Goal: Entertainment & Leisure: Consume media (video, audio)

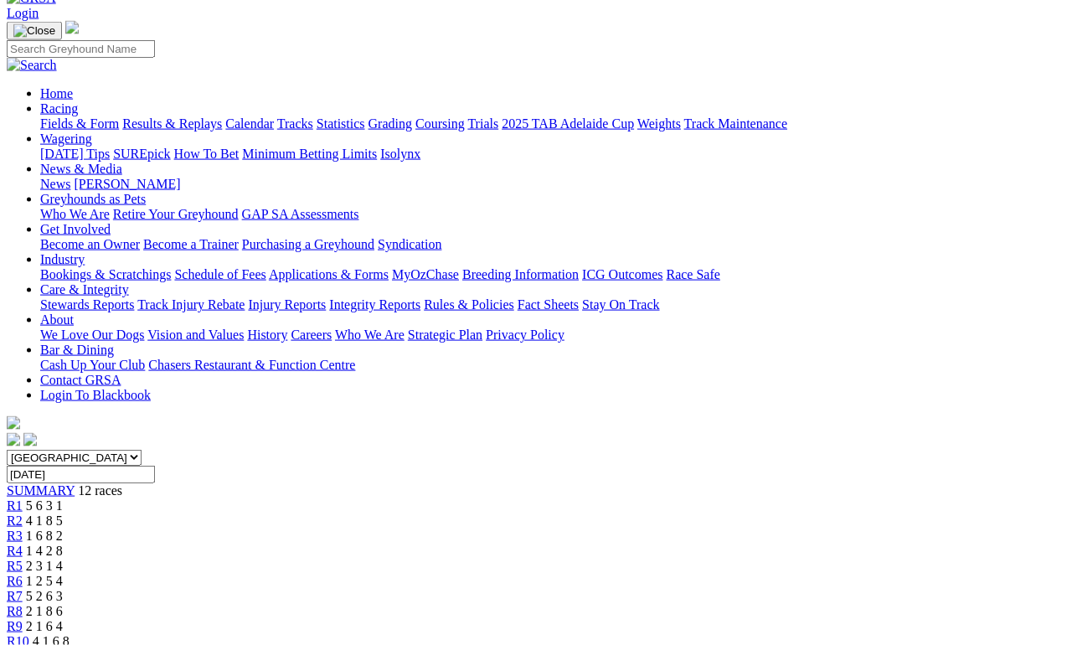
scroll to position [96, 0]
click at [204, 116] on link "Results & Replays" at bounding box center [172, 123] width 100 height 14
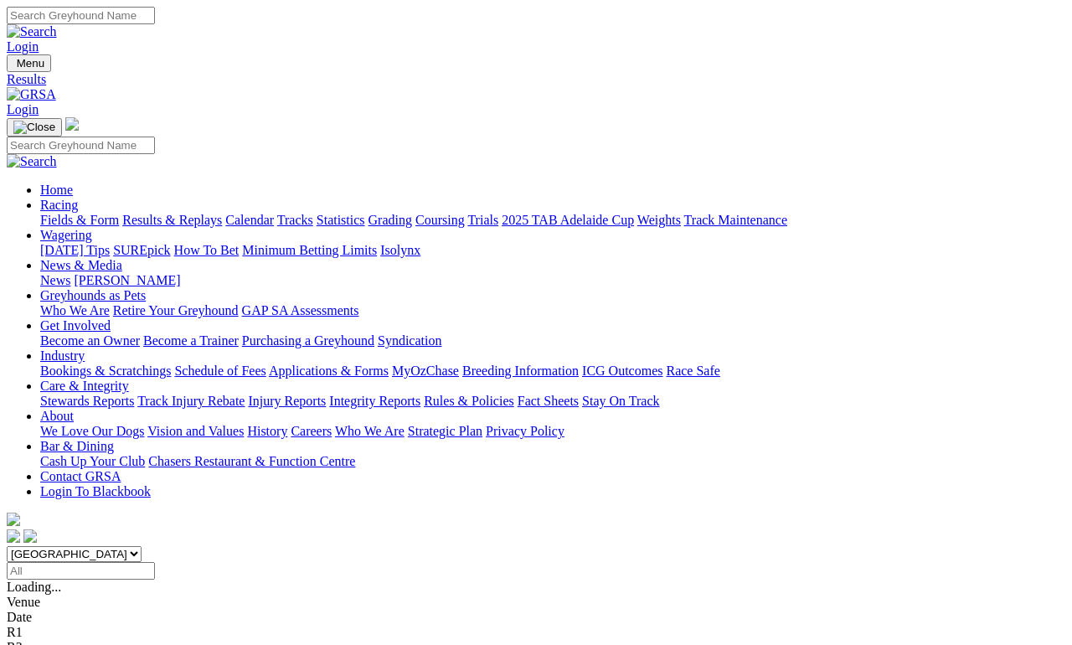
scroll to position [8, 0]
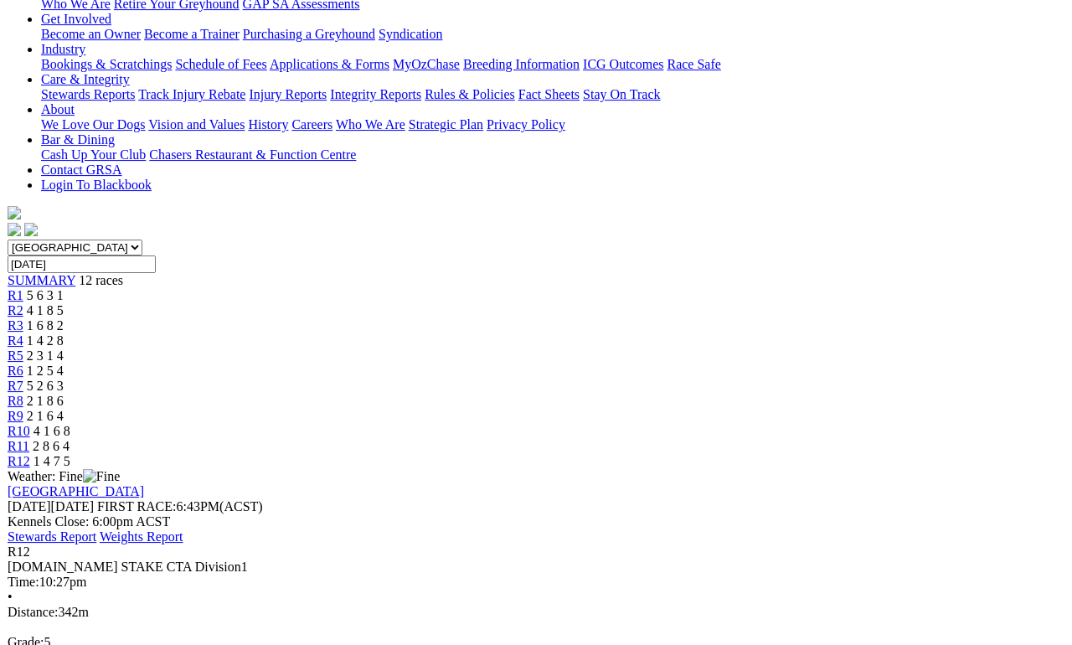
scroll to position [307, 0]
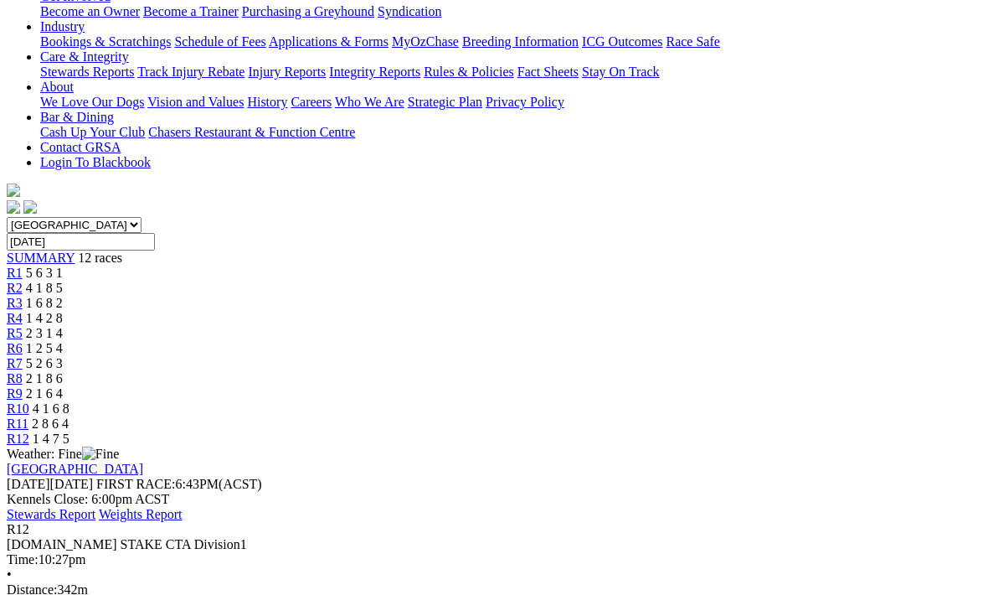
scroll to position [328, 0]
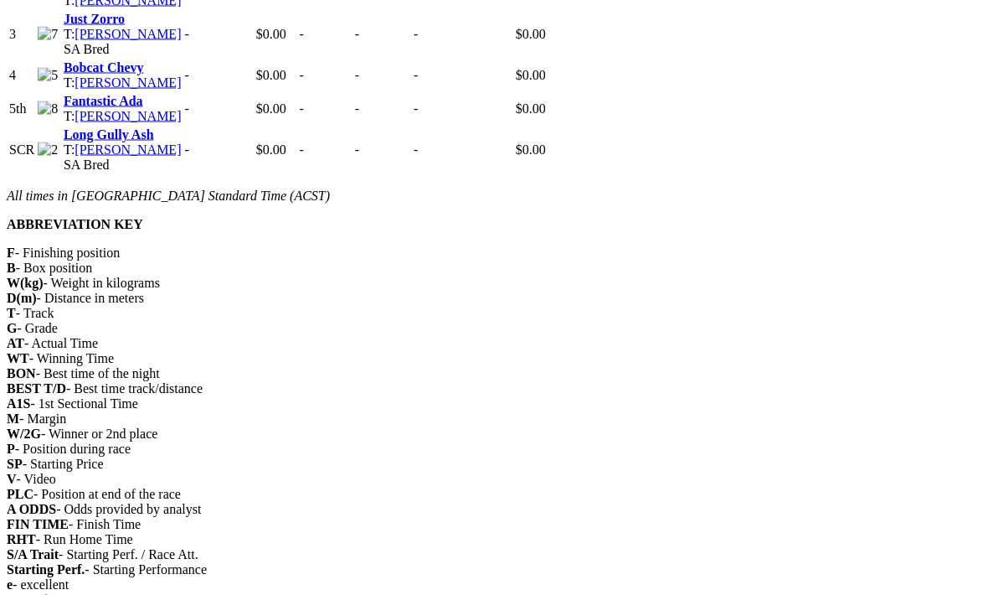
scroll to position [1307, 0]
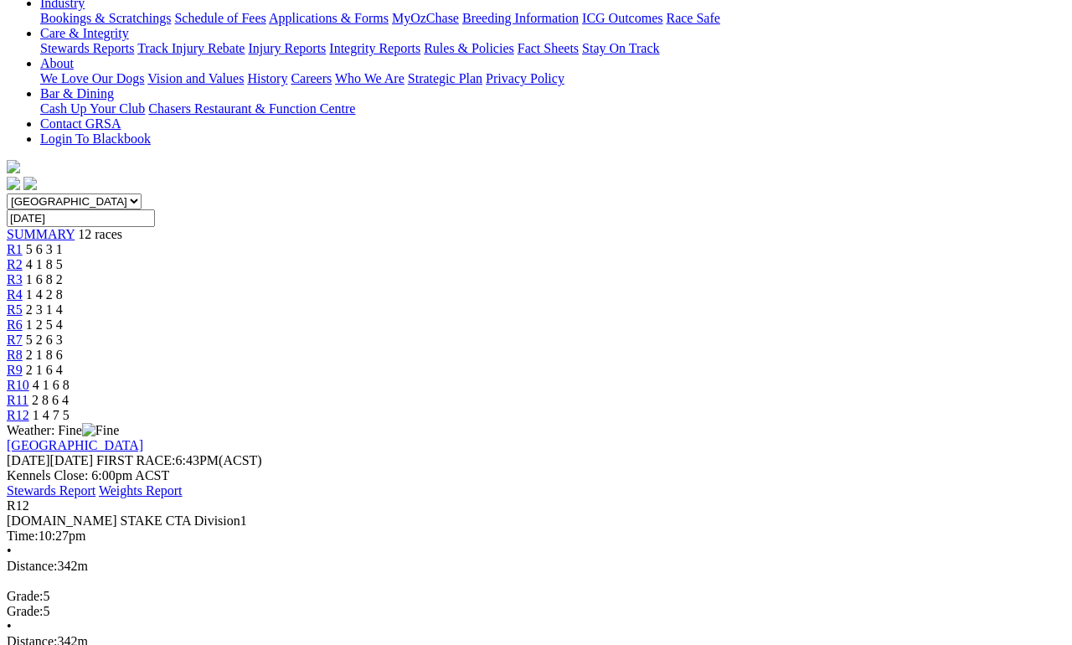
scroll to position [324, 0]
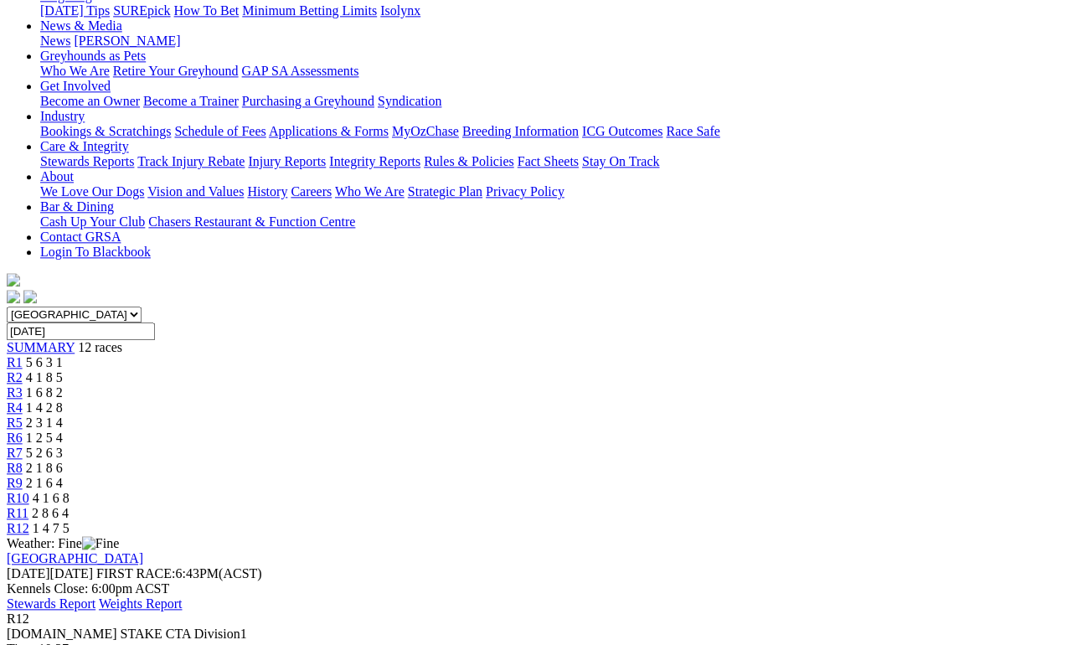
scroll to position [294, 0]
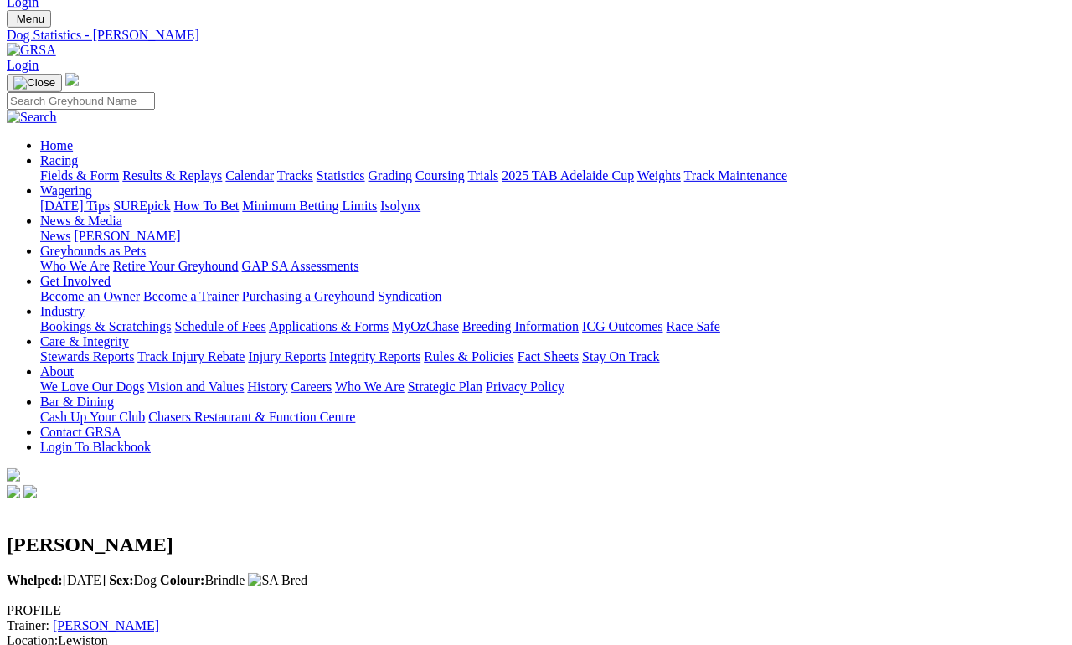
scroll to position [45, 0]
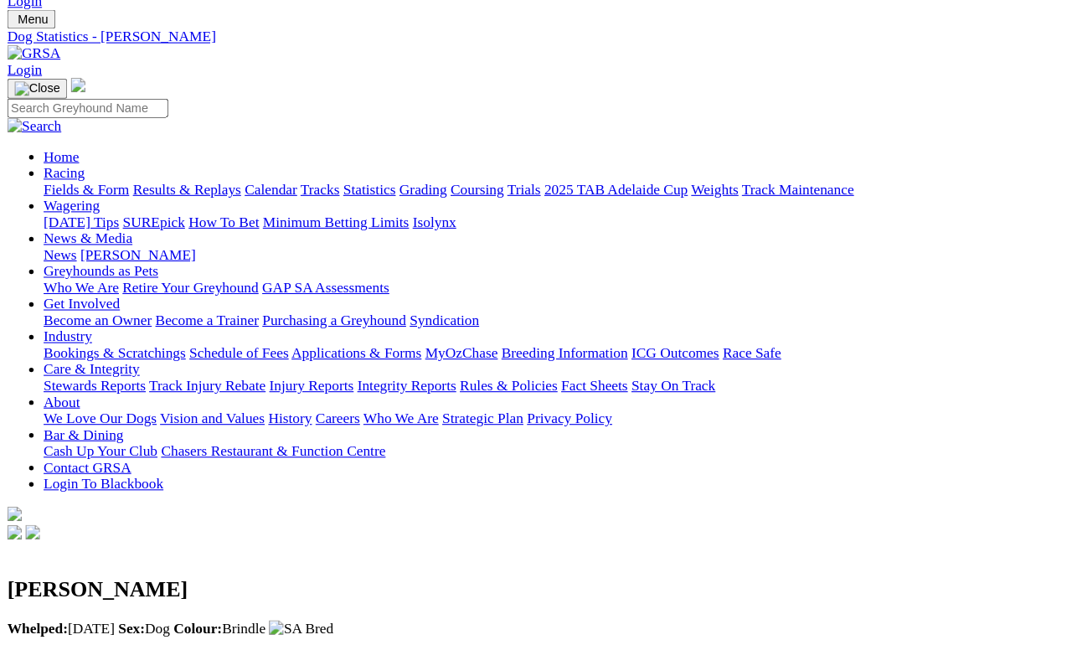
click at [75, 168] on link "Fields & Form" at bounding box center [79, 175] width 79 height 14
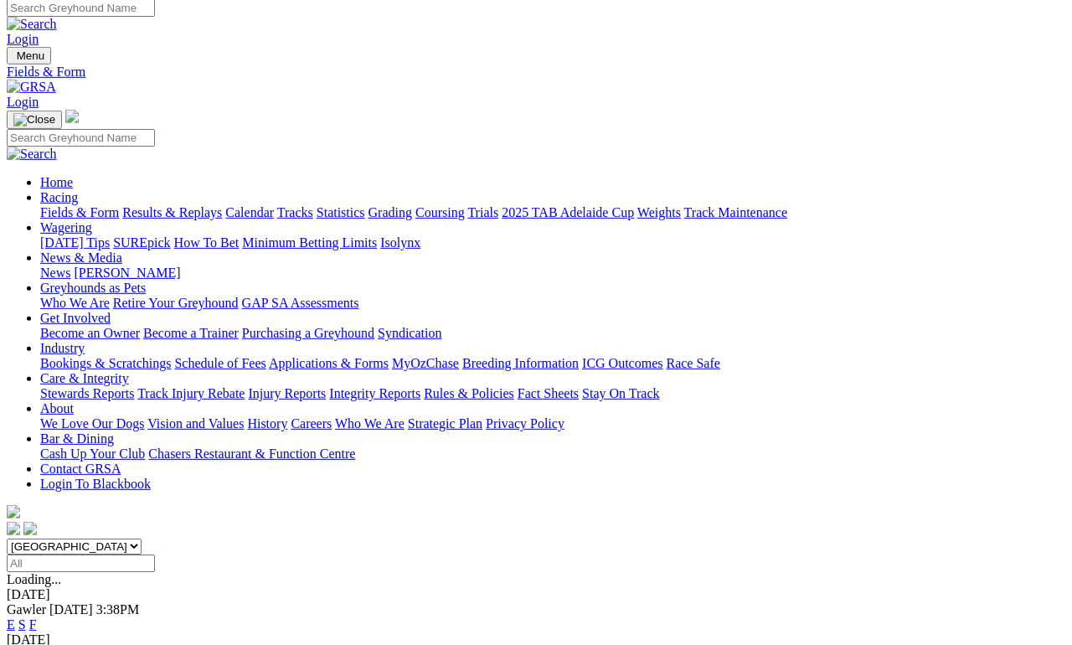
scroll to position [8, 0]
click at [37, 617] on link "F" at bounding box center [33, 624] width 8 height 14
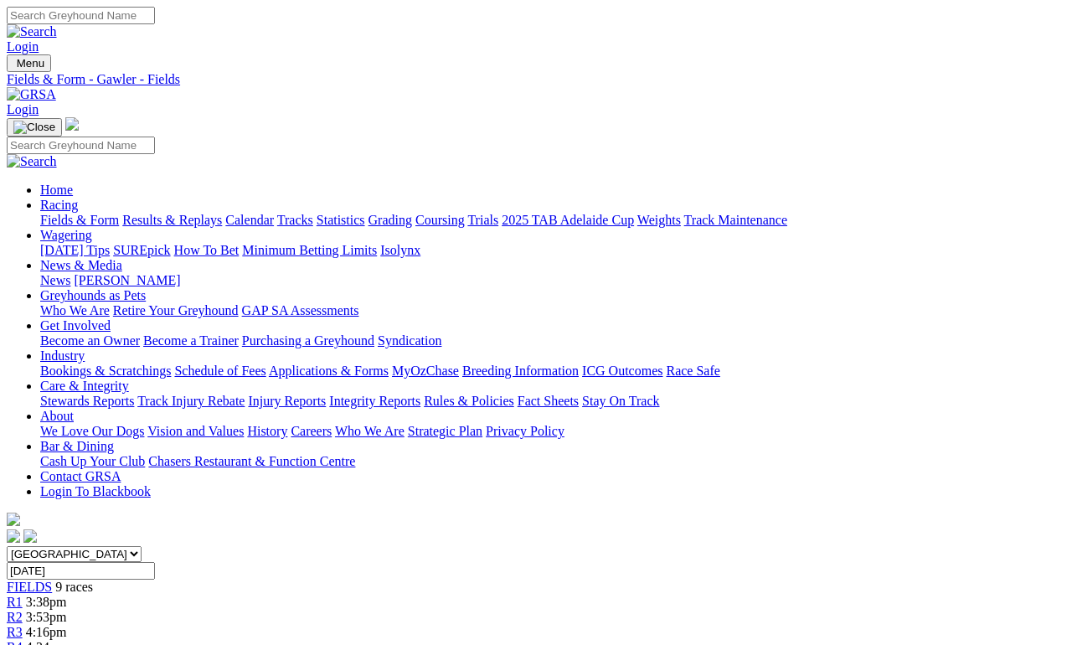
click at [215, 213] on link "Results & Replays" at bounding box center [172, 220] width 100 height 14
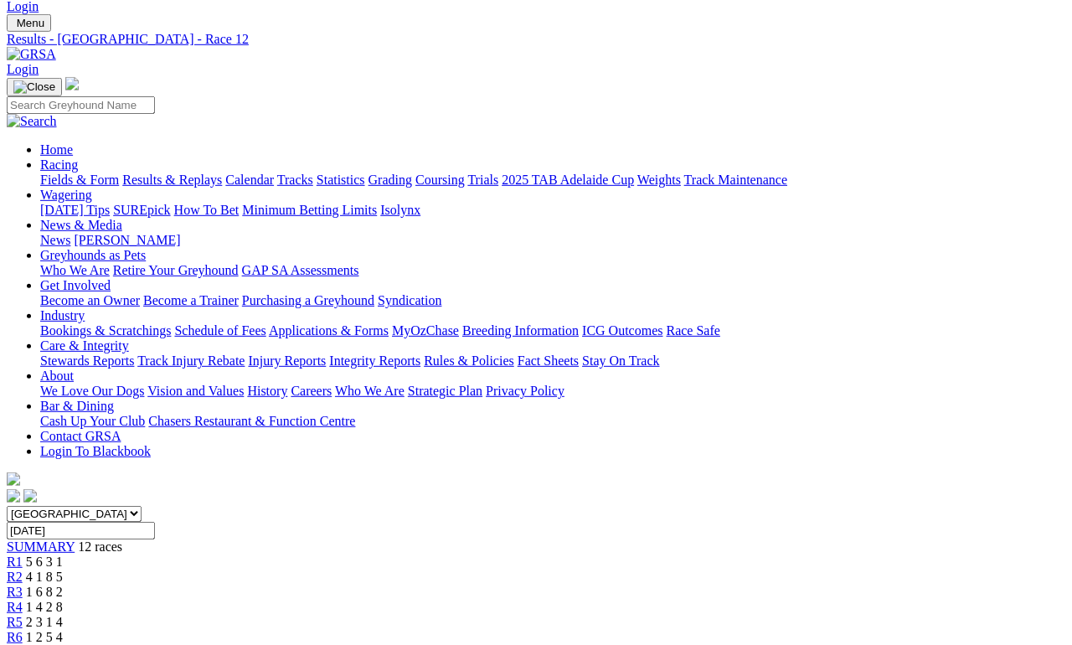
scroll to position [100, 0]
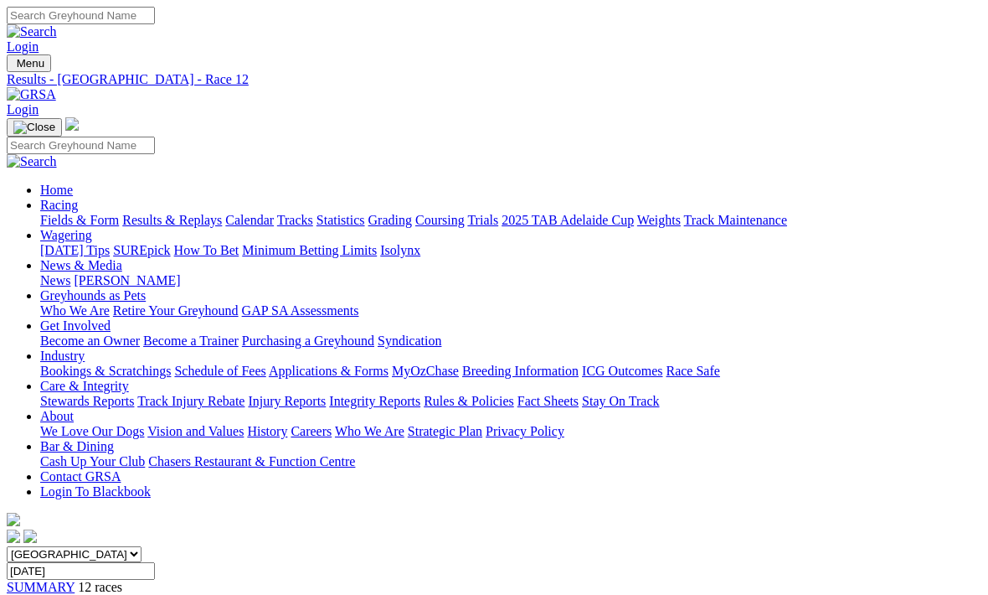
scroll to position [122, 0]
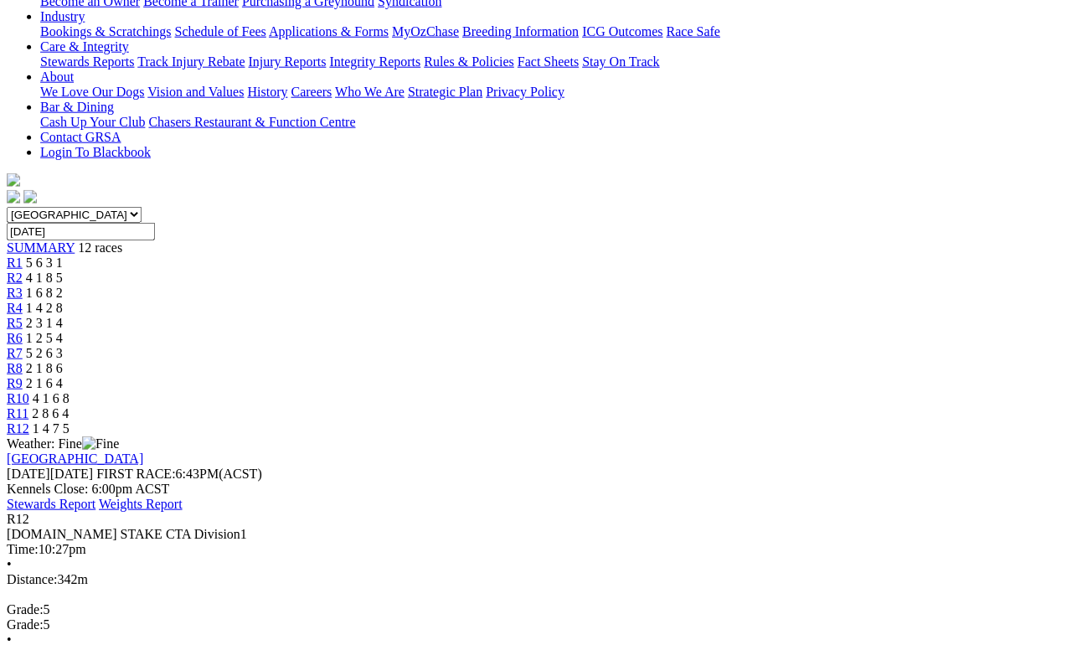
scroll to position [331, 1]
